Goal: Communication & Community: Answer question/provide support

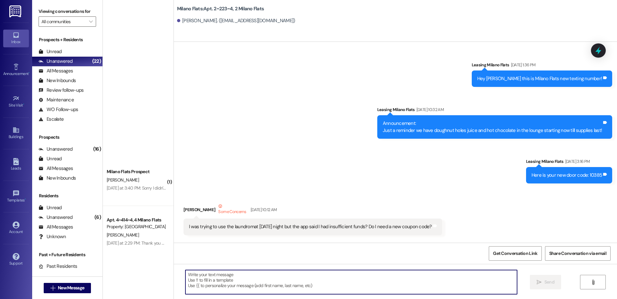
scroll to position [22007, 0]
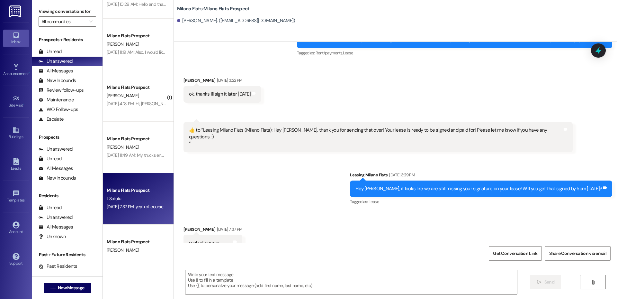
scroll to position [300, 0]
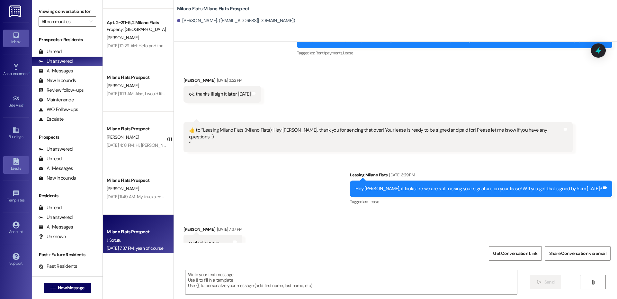
click at [23, 164] on link "Leads" at bounding box center [16, 164] width 26 height 17
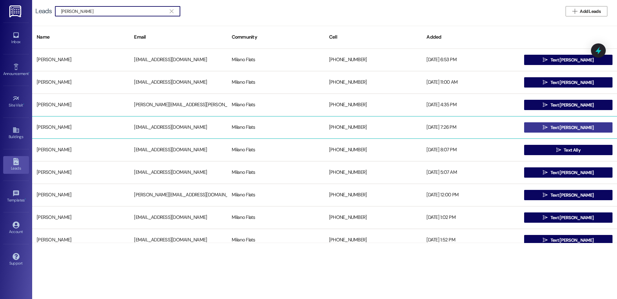
type input "parker"
click at [539, 128] on button " Text Parker" at bounding box center [568, 127] width 88 height 10
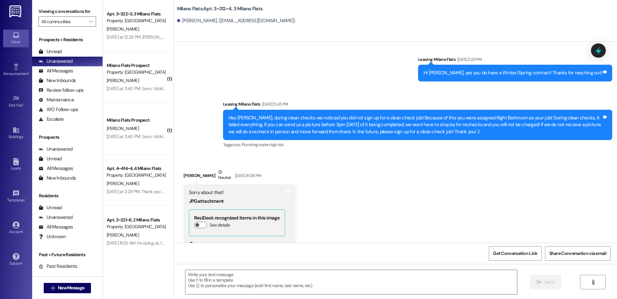
scroll to position [546, 0]
